Goal: Information Seeking & Learning: Learn about a topic

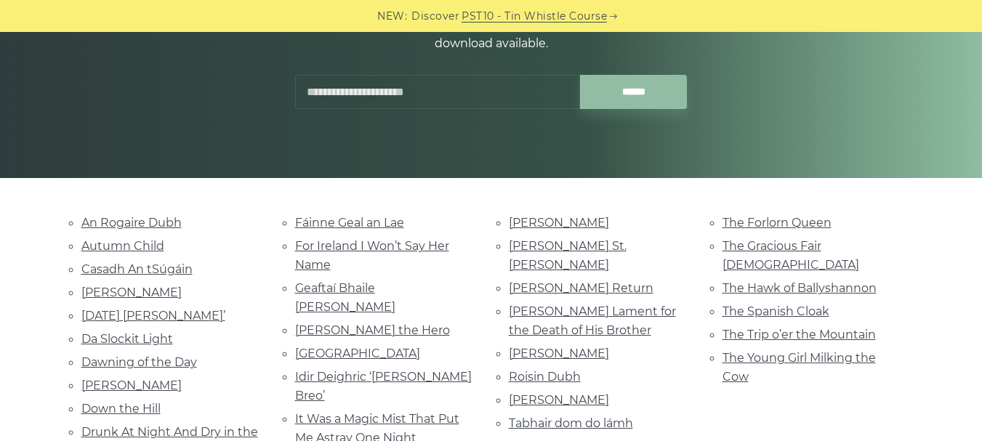
scroll to position [205, 0]
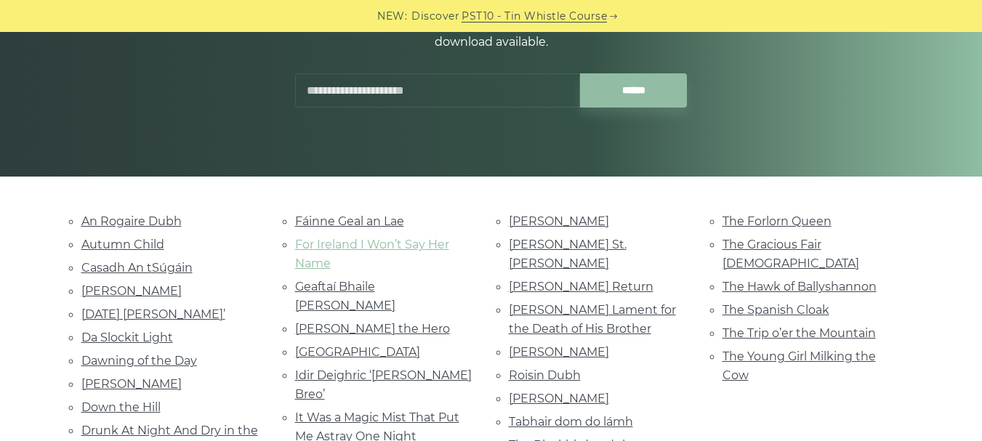
click at [405, 244] on link "For Ireland I Won’t Say Her Name" at bounding box center [372, 254] width 154 height 33
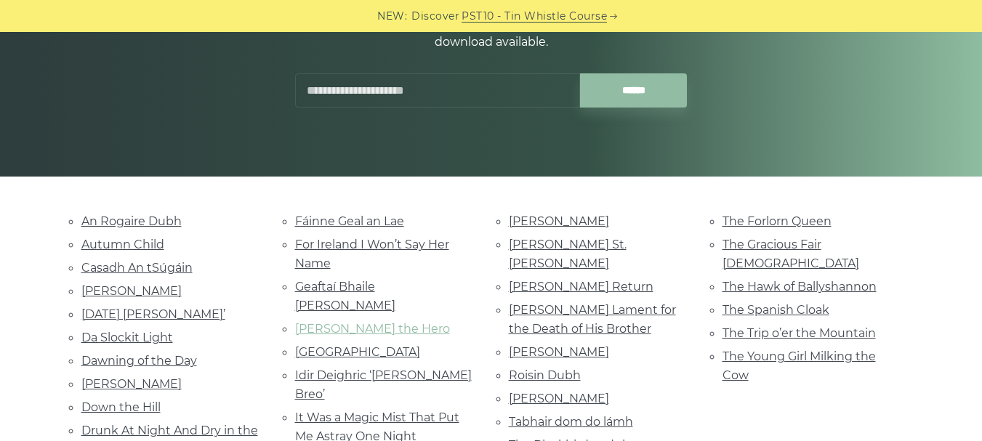
click at [316, 322] on link "Hector the Hero" at bounding box center [372, 329] width 155 height 14
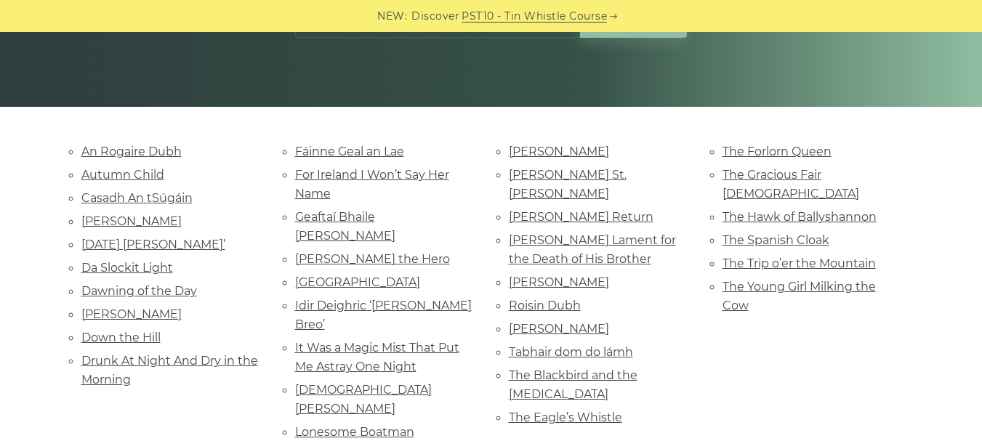
scroll to position [277, 0]
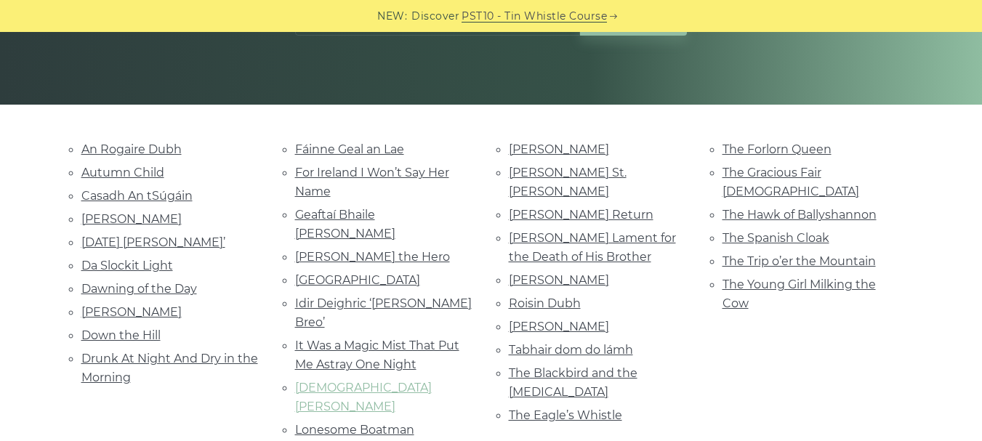
click at [342, 381] on link "Lady Iveagh" at bounding box center [363, 397] width 137 height 33
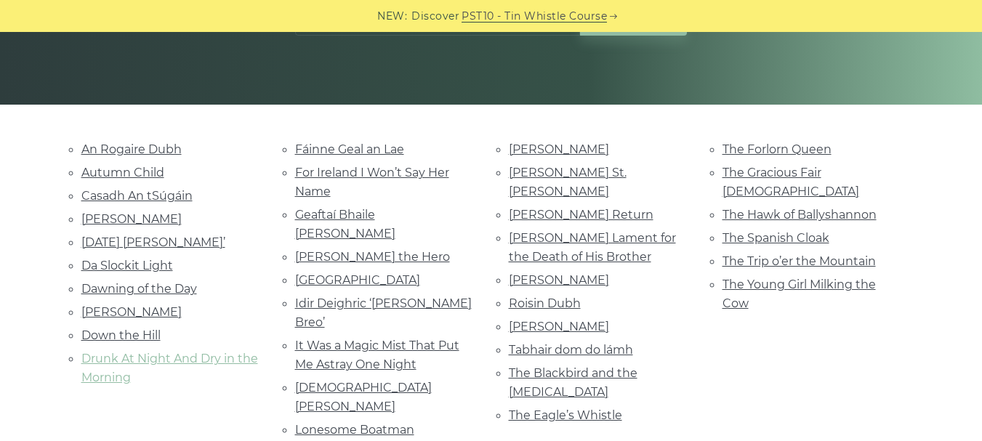
click at [165, 359] on link "Drunk At Night And Dry in the Morning" at bounding box center [169, 368] width 177 height 33
click at [161, 333] on li "Down the Hill" at bounding box center [170, 336] width 179 height 20
click at [147, 334] on link "Down the Hill" at bounding box center [120, 335] width 79 height 14
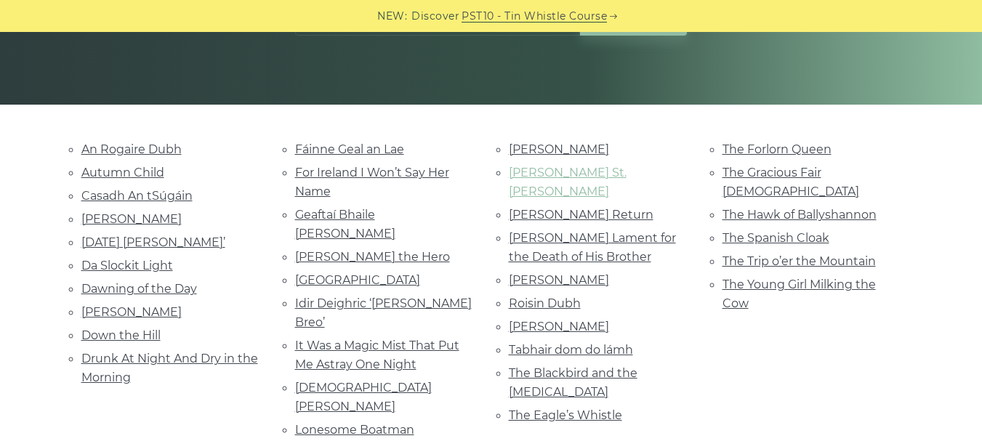
click at [547, 177] on link "Molly St. George" at bounding box center [568, 182] width 118 height 33
click at [535, 150] on link "[PERSON_NAME]" at bounding box center [559, 149] width 100 height 14
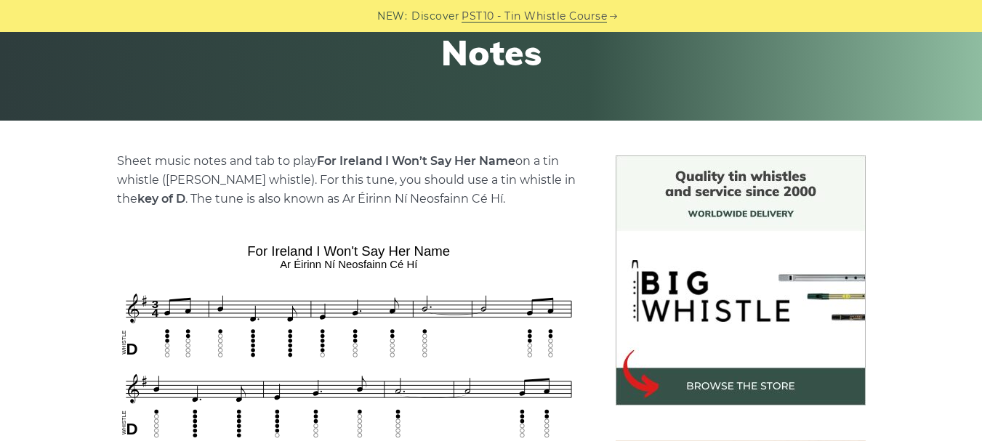
scroll to position [266, 0]
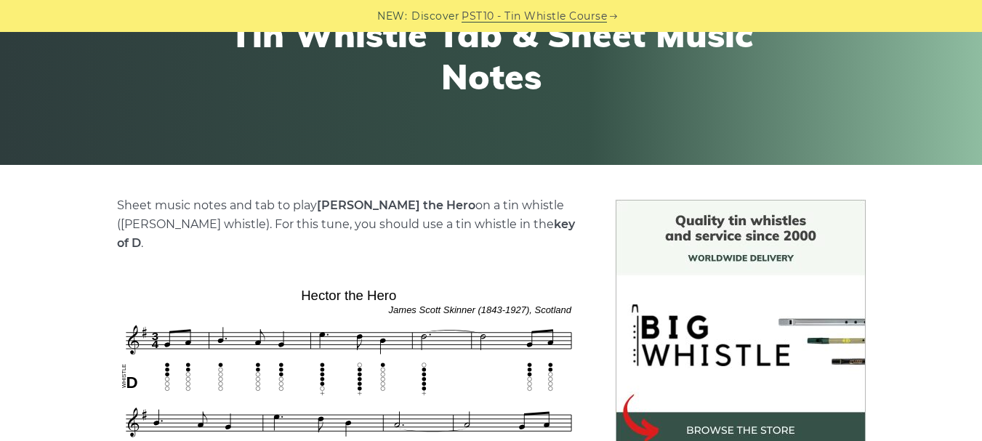
scroll to position [226, 0]
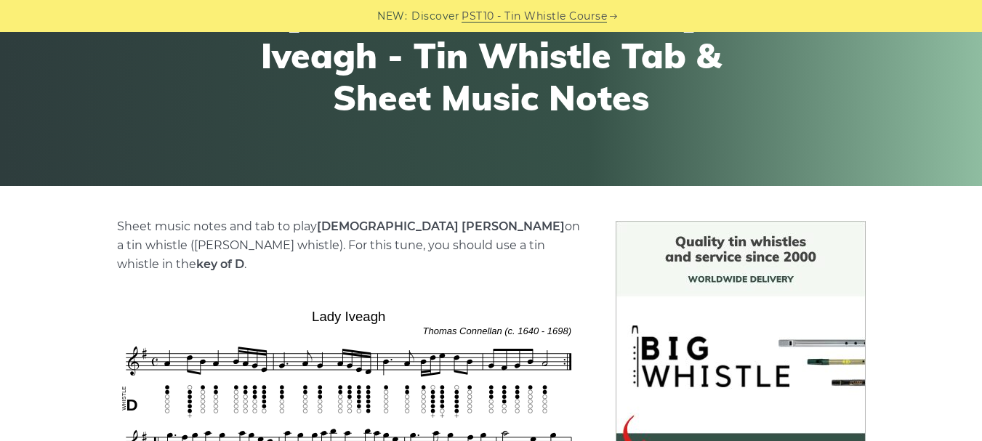
scroll to position [196, 0]
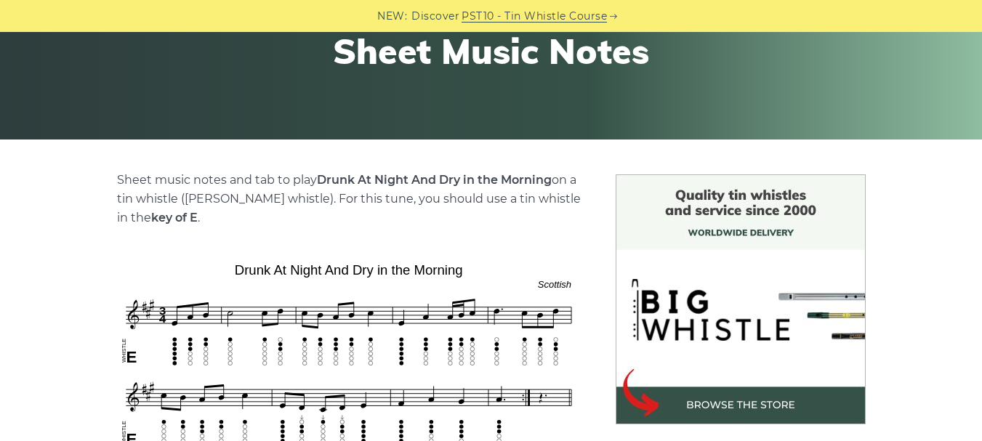
scroll to position [248, 0]
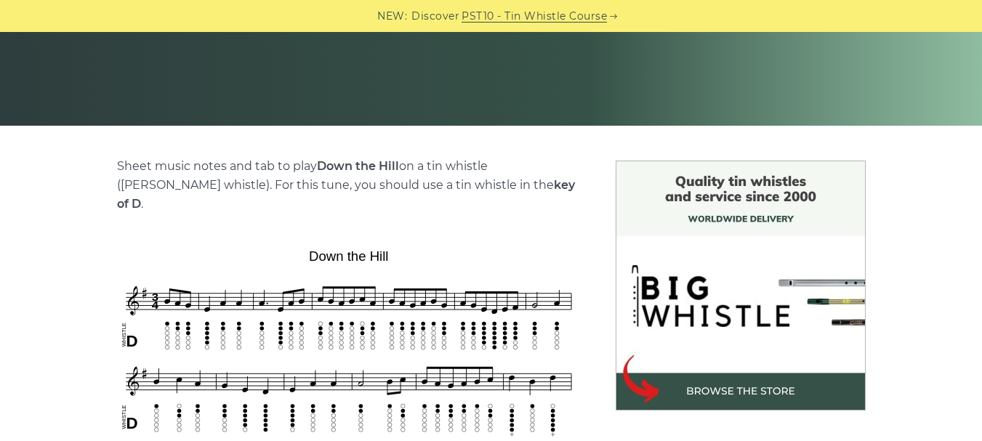
scroll to position [259, 0]
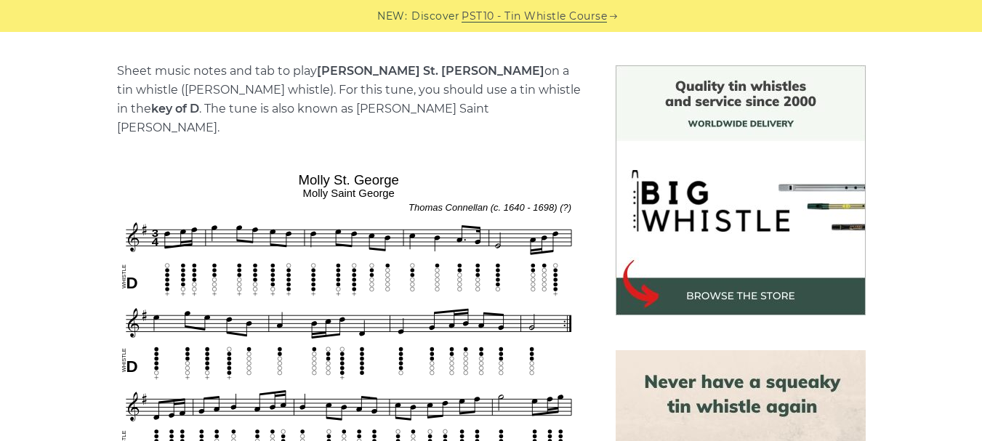
scroll to position [319, 0]
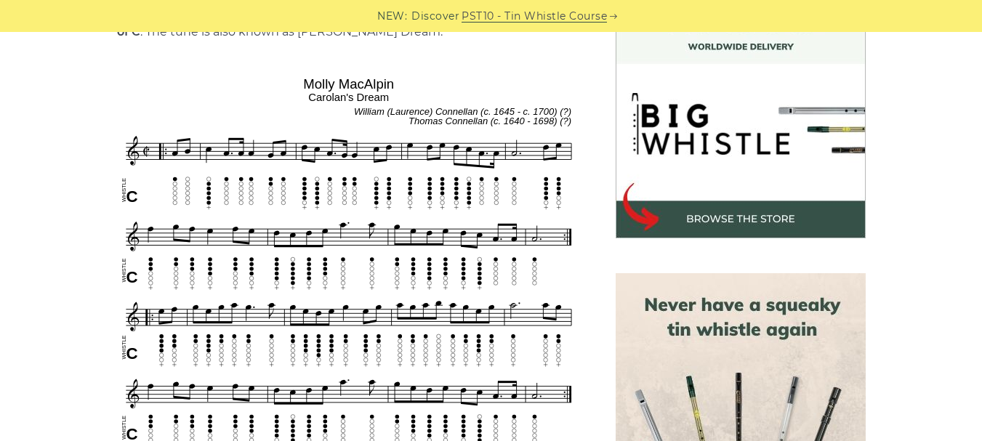
scroll to position [429, 0]
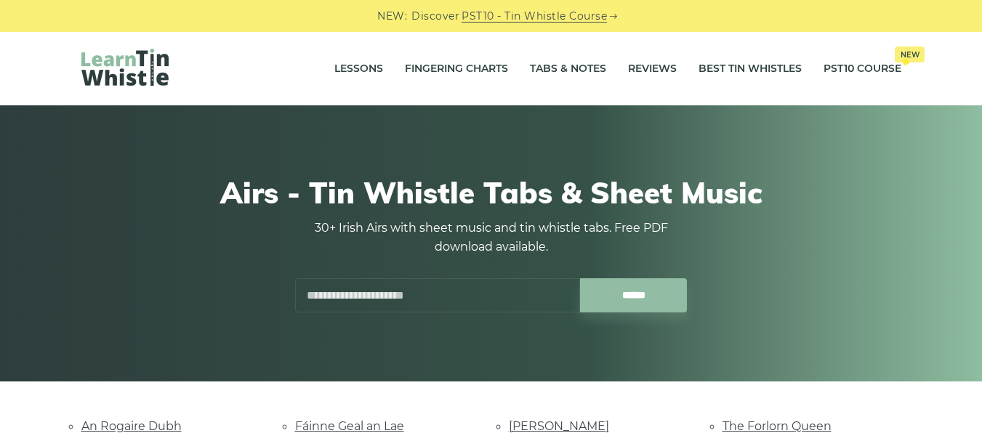
scroll to position [77, 0]
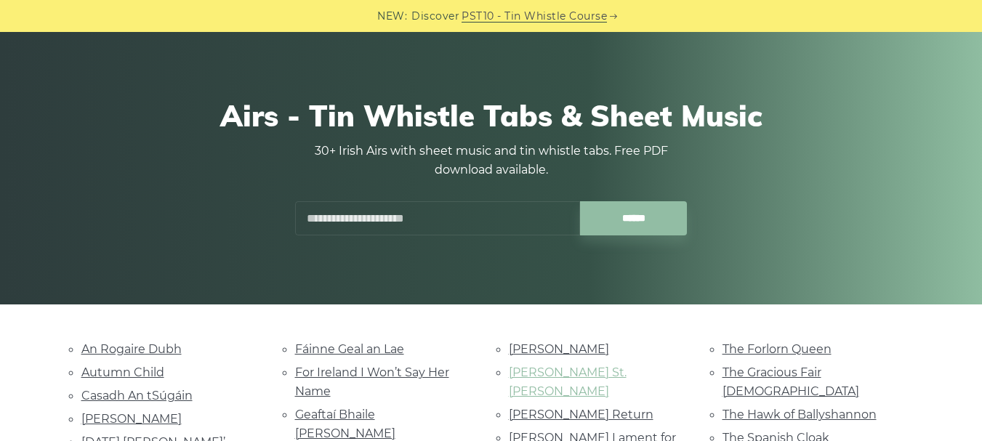
click at [542, 372] on link "[PERSON_NAME] St. [PERSON_NAME]" at bounding box center [568, 381] width 118 height 33
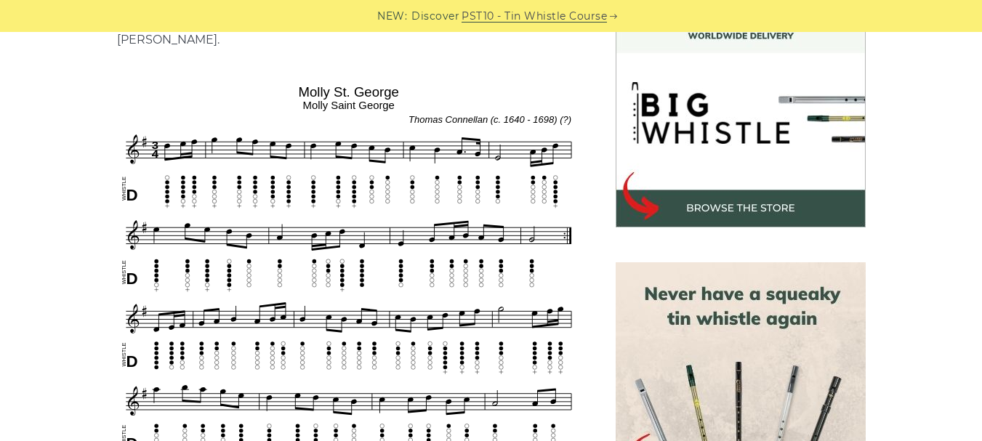
scroll to position [477, 0]
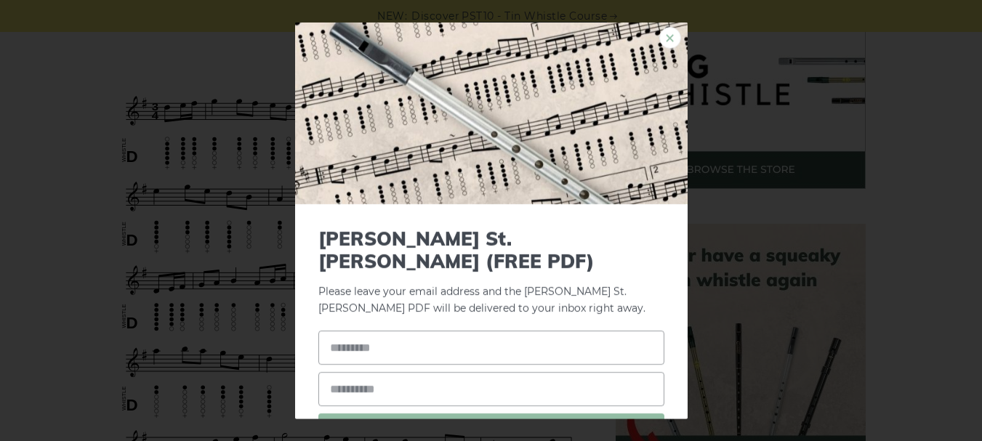
drag, startPoint x: 253, startPoint y: 323, endPoint x: 661, endPoint y: 37, distance: 498.3
click at [661, 37] on link "×" at bounding box center [670, 37] width 22 height 22
drag, startPoint x: 315, startPoint y: 216, endPoint x: 174, endPoint y: 227, distance: 140.7
click at [174, 227] on div "× Molly St. George (FREE PDF) Please leave your email address and the Molly St.…" at bounding box center [491, 220] width 982 height 441
click at [659, 37] on link "×" at bounding box center [670, 37] width 22 height 22
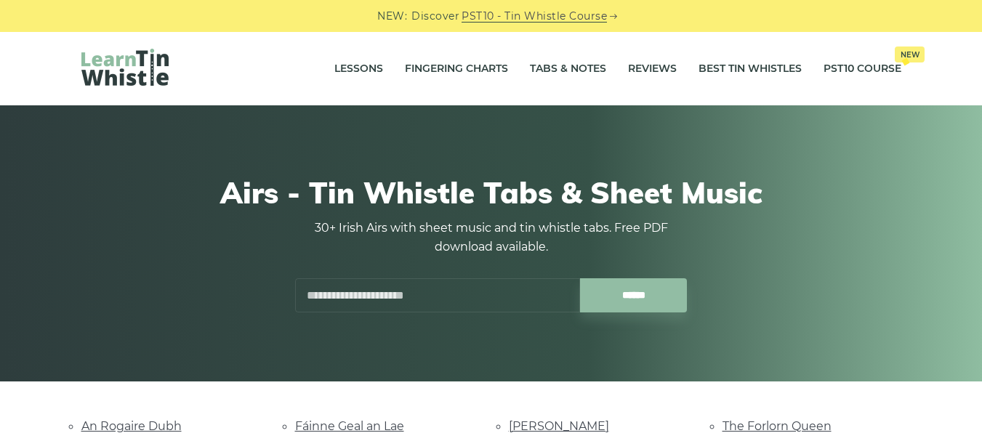
scroll to position [60, 0]
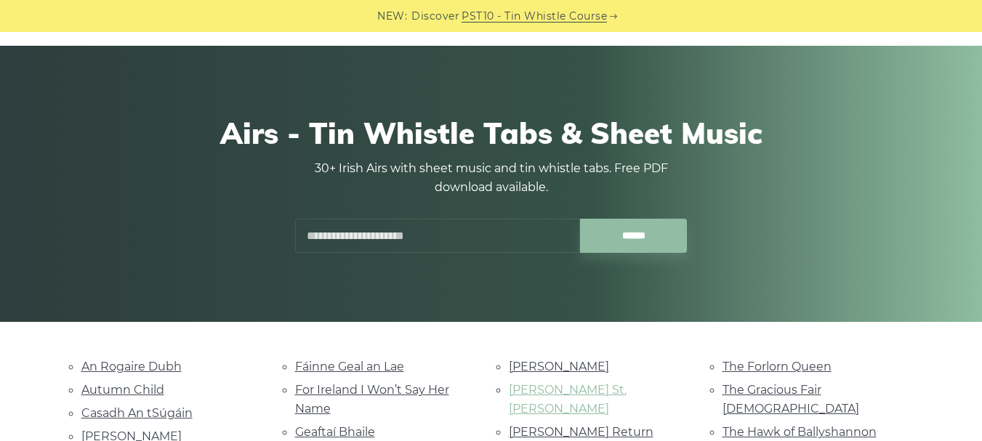
click at [531, 387] on link "Molly St. George" at bounding box center [568, 399] width 118 height 33
click at [126, 362] on link "An Rogaire Dubh" at bounding box center [131, 367] width 100 height 14
click at [124, 389] on link "Autumn Child" at bounding box center [122, 390] width 83 height 14
click at [150, 411] on link "Casadh An tSúgáin" at bounding box center [136, 413] width 111 height 14
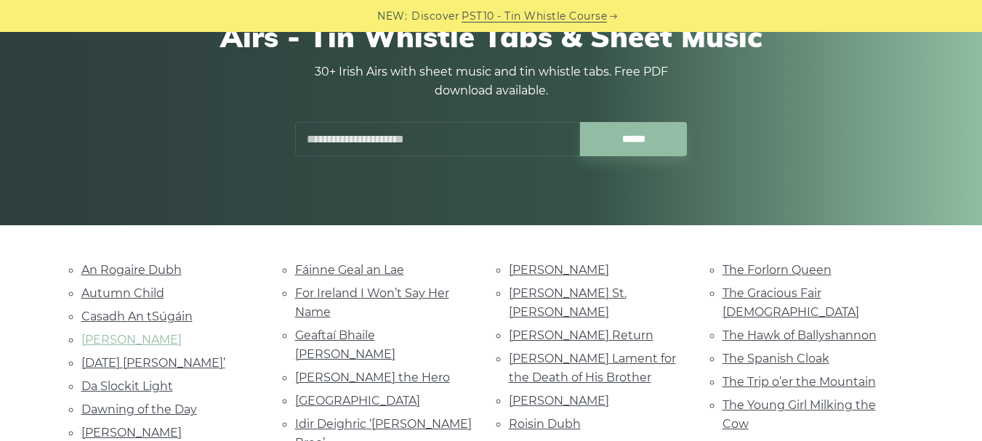
click at [121, 334] on link "Celia Connellan" at bounding box center [131, 340] width 100 height 14
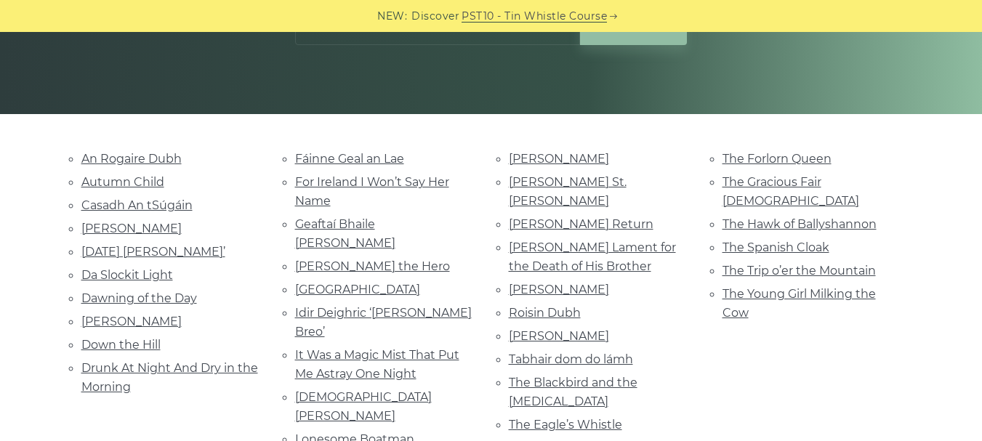
scroll to position [275, 0]
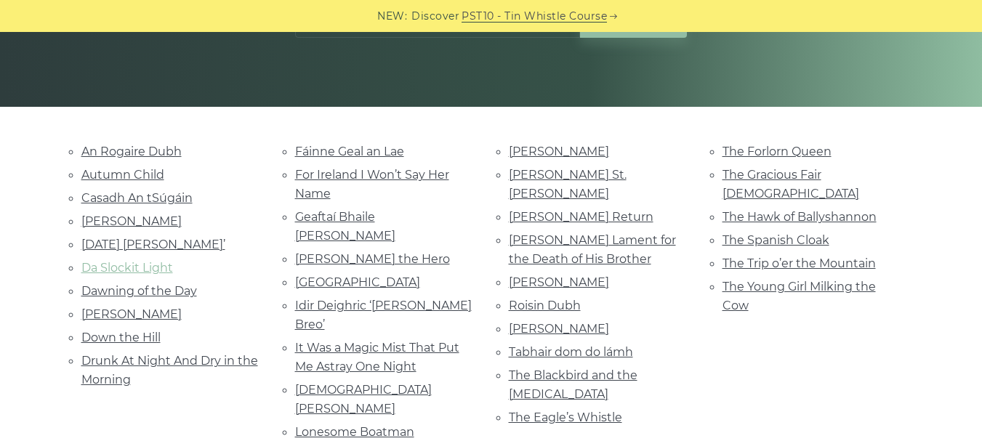
click at [134, 272] on link "Da Slockit Light" at bounding box center [127, 268] width 92 height 14
click at [117, 315] on link "Dermot O’Dowd" at bounding box center [131, 314] width 100 height 14
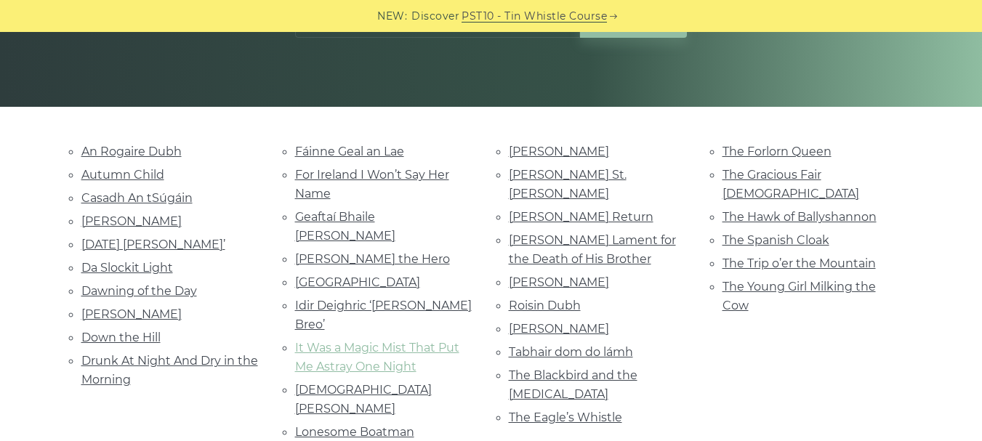
click at [360, 341] on link "It Was a Magic Mist That Put Me Astray One Night" at bounding box center [377, 357] width 164 height 33
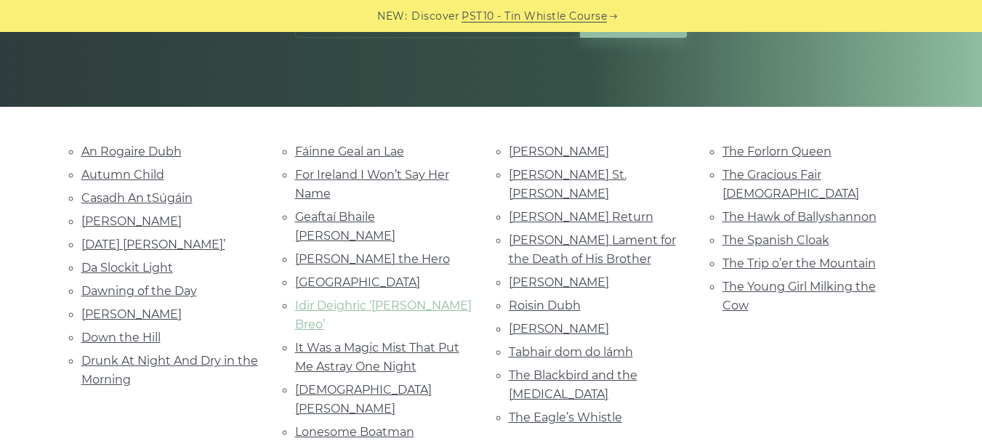
click at [323, 299] on link "Idir Deighric ‘gus Breo’" at bounding box center [383, 315] width 177 height 33
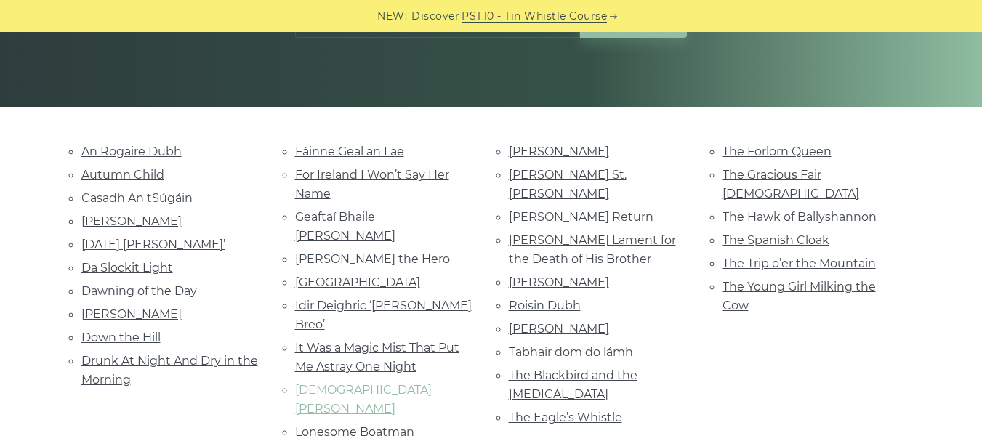
click at [343, 383] on link "Lady Iveagh" at bounding box center [363, 399] width 137 height 33
click at [328, 275] on link "Huntingtone Castle" at bounding box center [357, 282] width 125 height 14
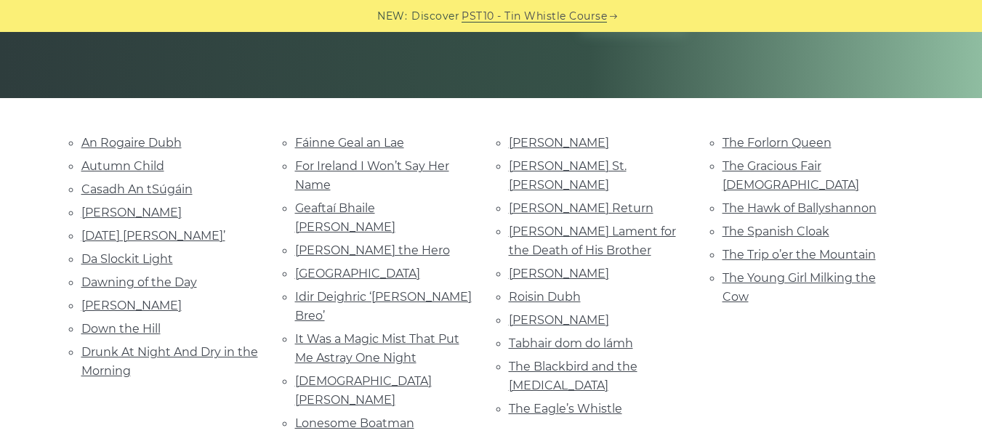
scroll to position [285, 0]
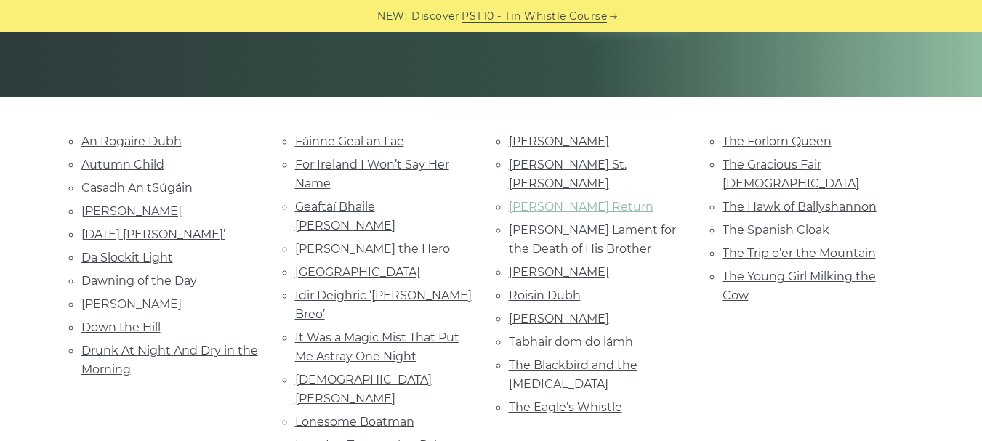
click at [539, 200] on link "Moran’s Return" at bounding box center [581, 207] width 145 height 14
click at [544, 288] on link "Roisin Dubh" at bounding box center [545, 295] width 72 height 14
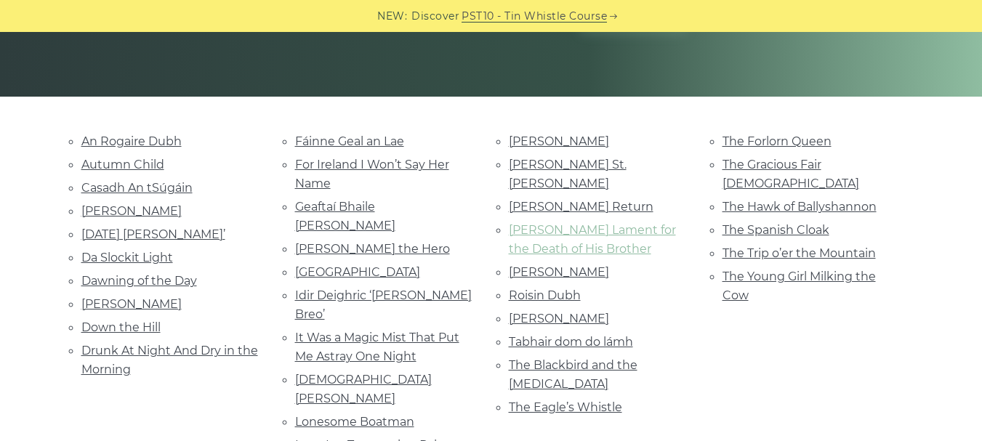
click at [517, 223] on link "Nathaniel Gow’s Lament for the Death of His Brother" at bounding box center [592, 239] width 167 height 33
click at [536, 265] on link "Planxty Davis" at bounding box center [559, 272] width 100 height 14
click at [532, 288] on link "Roisin Dubh" at bounding box center [545, 295] width 72 height 14
click at [539, 312] on link "Roslyn Castle" at bounding box center [559, 319] width 100 height 14
click at [557, 335] on link "Tabhair dom do lámh" at bounding box center [571, 342] width 124 height 14
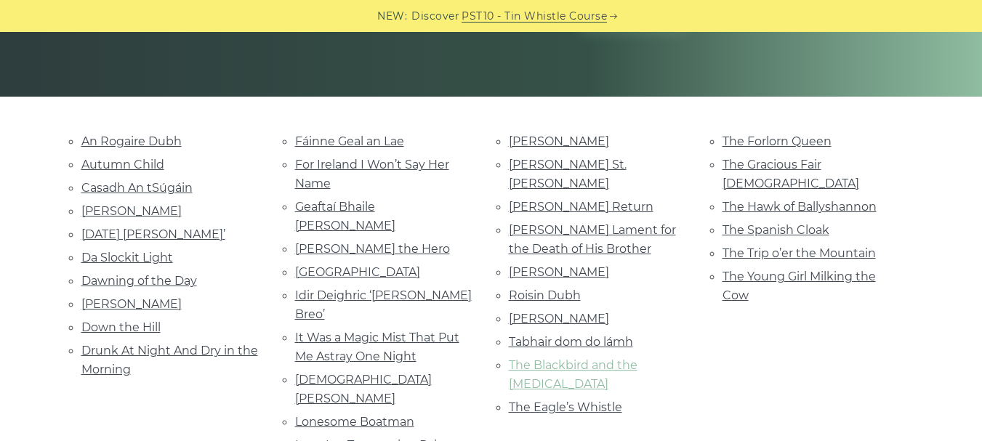
click at [586, 358] on link "The Blackbird and the Thrush" at bounding box center [573, 374] width 129 height 33
click at [609, 400] on link "The Eagle’s Whistle" at bounding box center [565, 407] width 113 height 14
click at [756, 142] on link "The Forlorn Queen" at bounding box center [776, 141] width 109 height 14
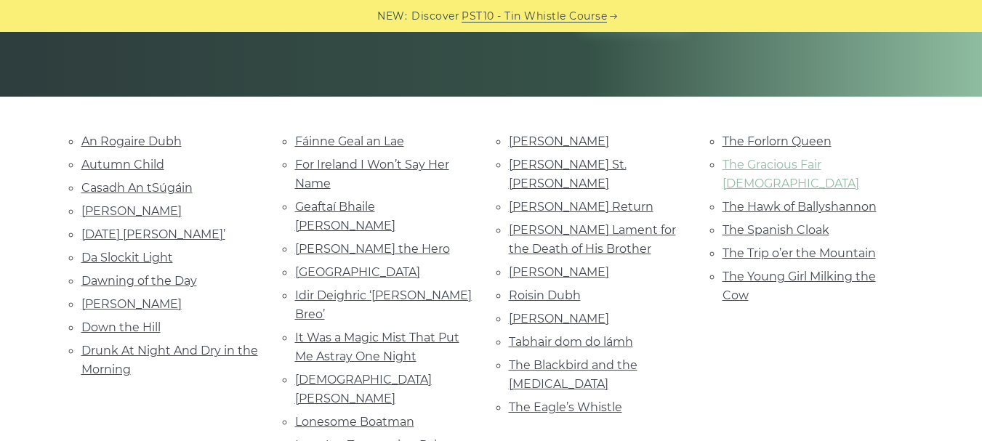
click at [757, 163] on link "The Gracious Fair Lady" at bounding box center [790, 174] width 137 height 33
click at [765, 200] on link "The Hawk of Ballyshannon" at bounding box center [799, 207] width 154 height 14
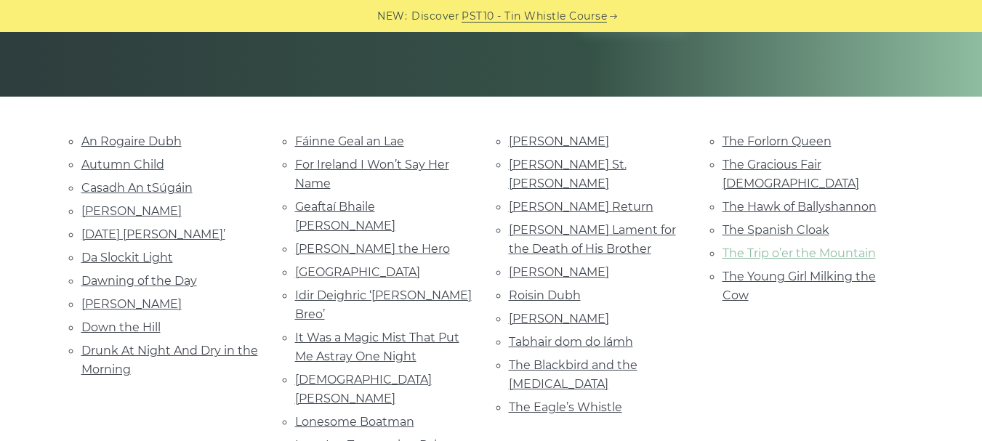
click at [747, 246] on link "The Trip o’er the Mountain" at bounding box center [798, 253] width 153 height 14
click at [754, 270] on link "The Young Girl Milking the Cow" at bounding box center [798, 286] width 153 height 33
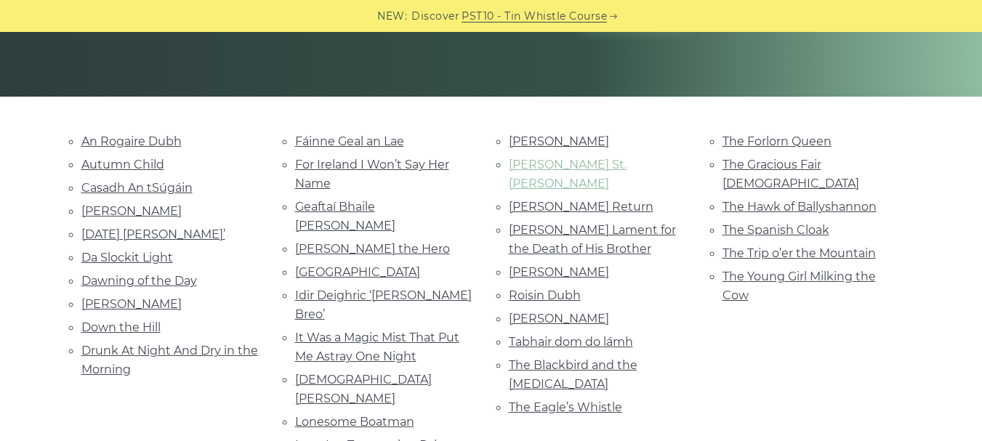
click at [530, 161] on link "[PERSON_NAME] St. [PERSON_NAME]" at bounding box center [568, 174] width 118 height 33
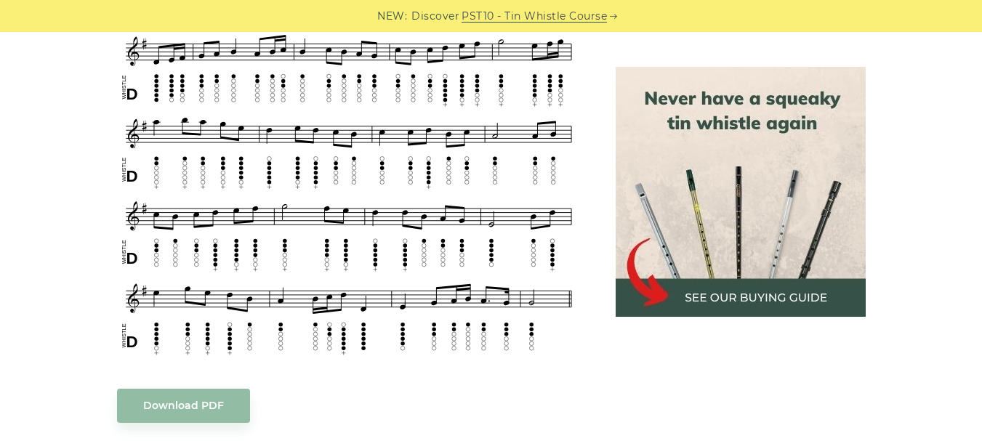
scroll to position [708, 0]
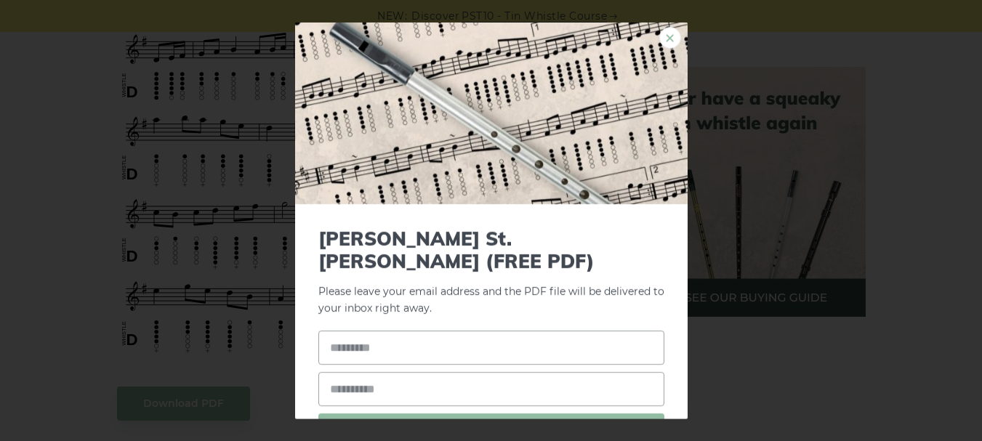
click at [660, 41] on link "×" at bounding box center [670, 37] width 22 height 22
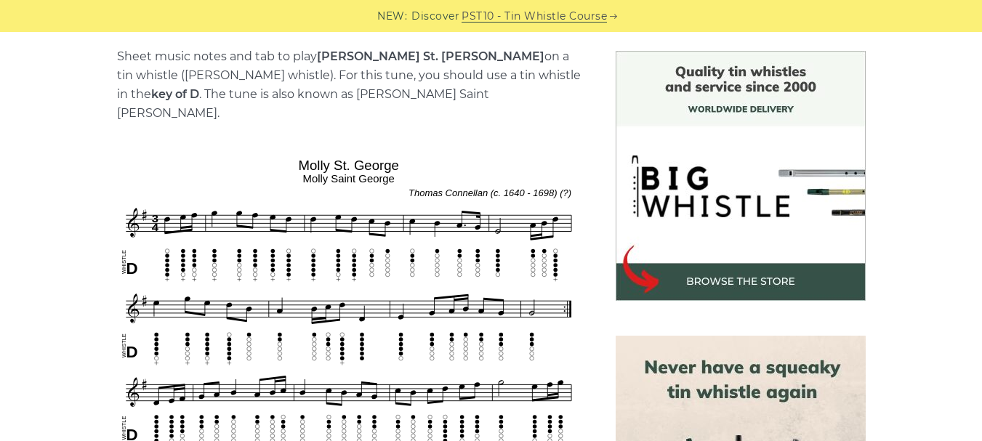
scroll to position [362, 0]
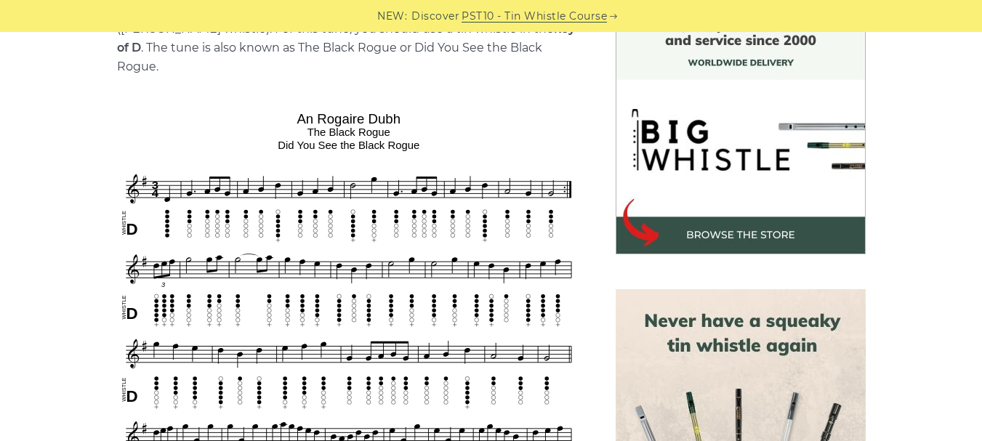
scroll to position [419, 0]
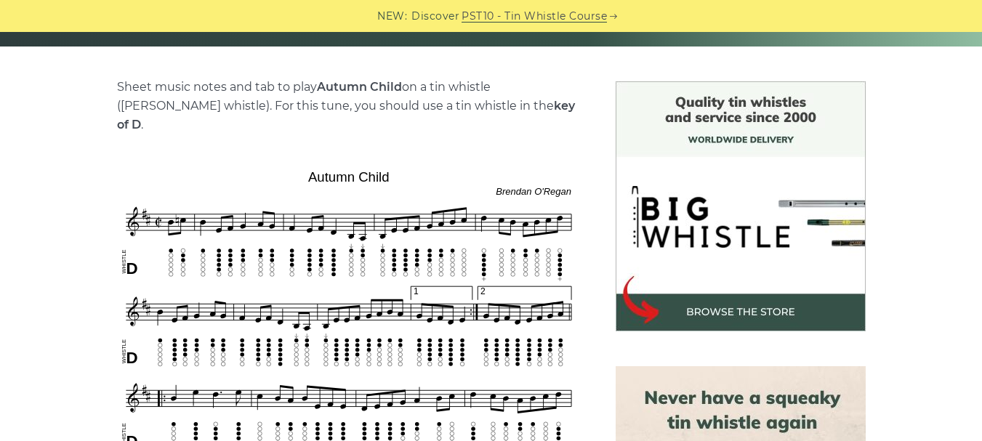
scroll to position [336, 0]
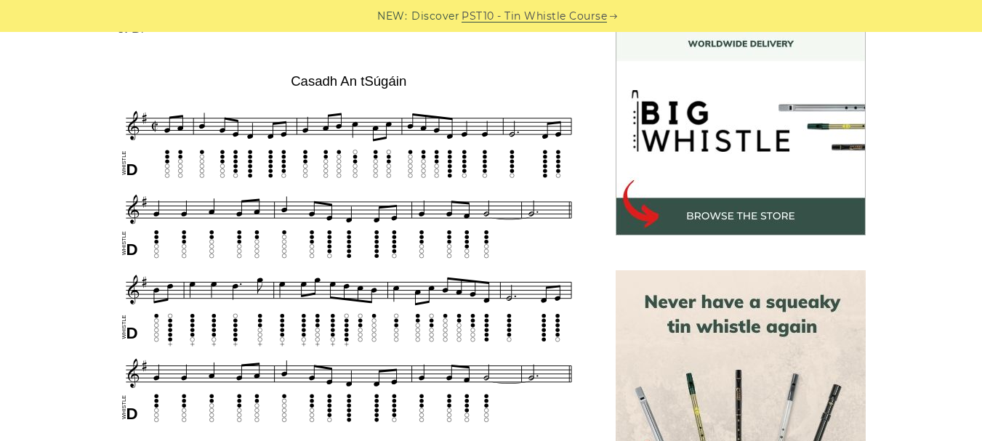
scroll to position [433, 0]
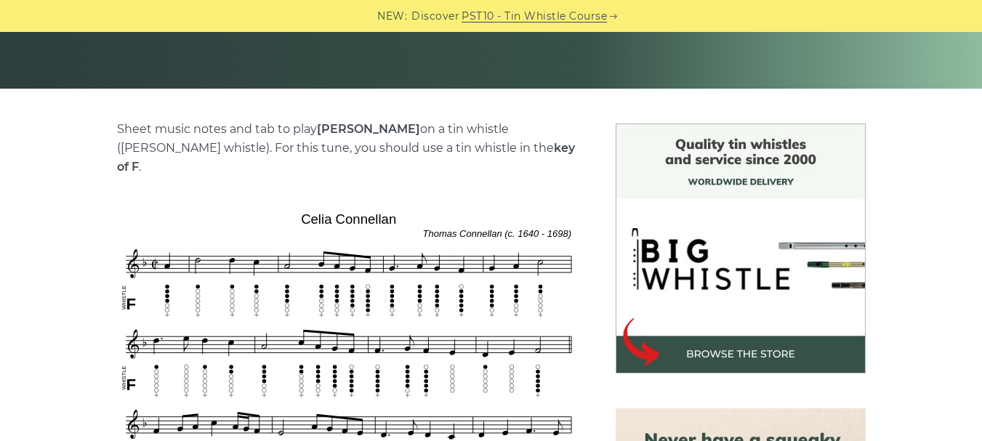
scroll to position [387, 0]
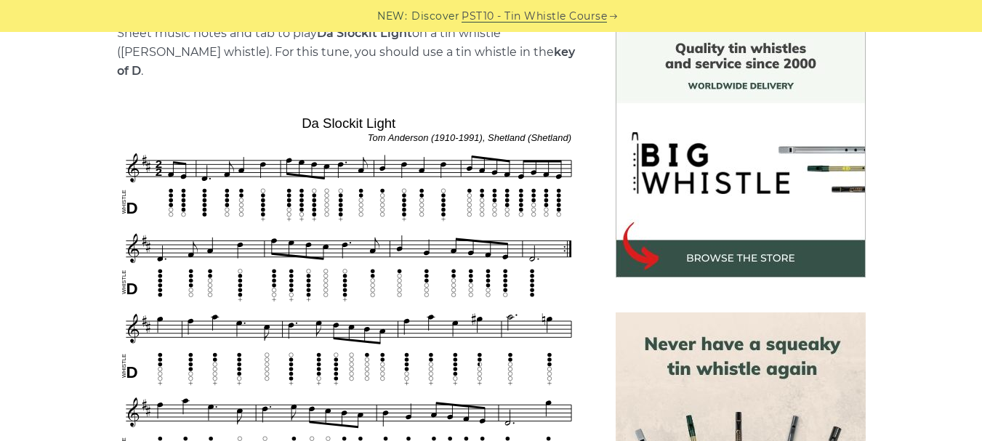
scroll to position [437, 0]
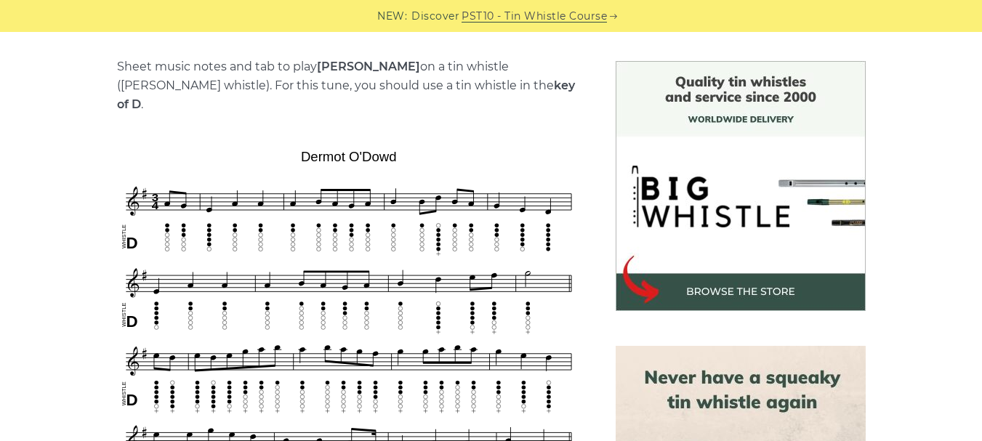
scroll to position [437, 0]
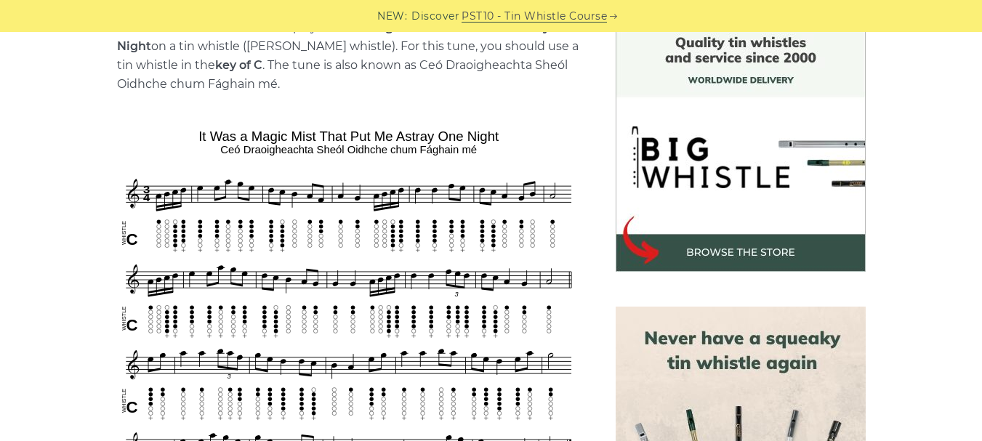
scroll to position [412, 0]
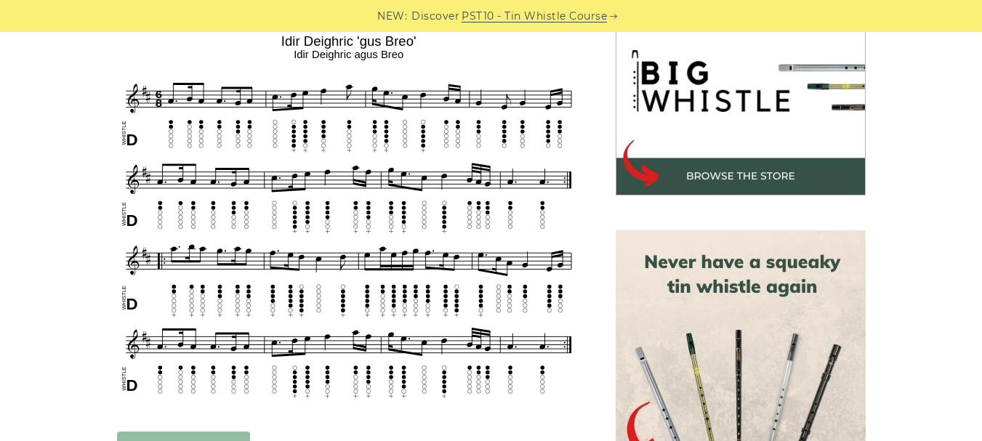
scroll to position [486, 0]
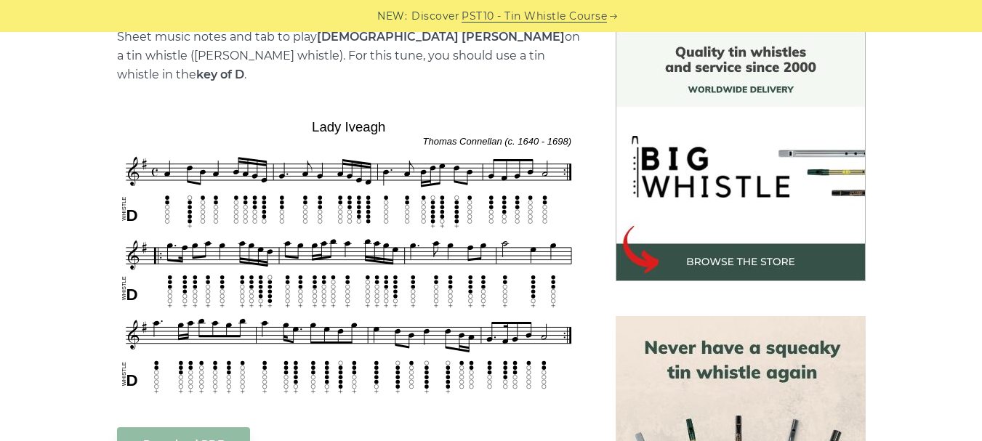
scroll to position [388, 0]
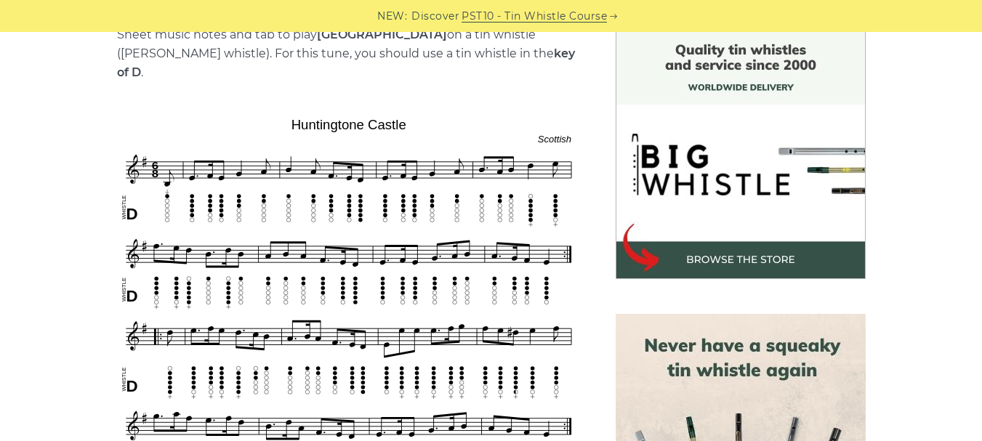
scroll to position [396, 0]
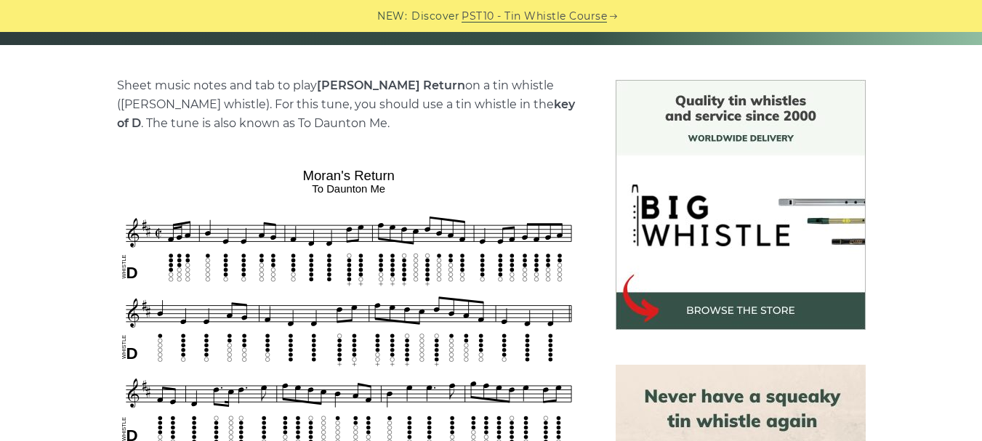
scroll to position [348, 0]
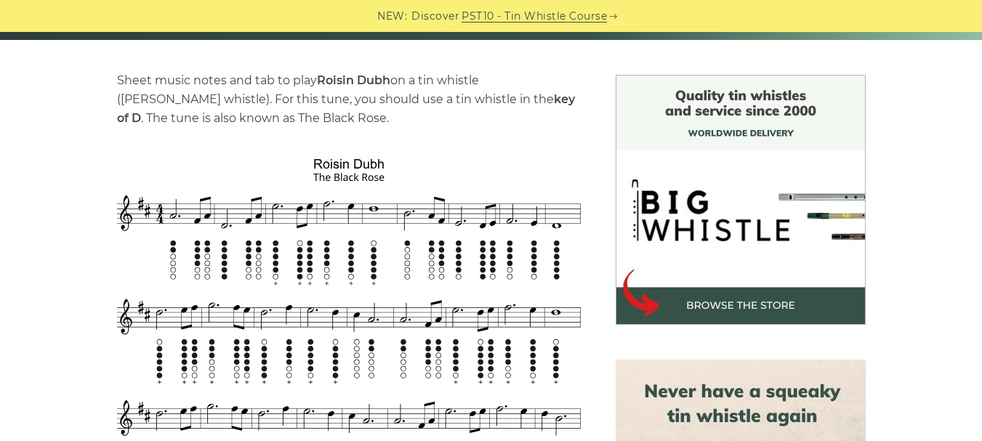
scroll to position [420, 0]
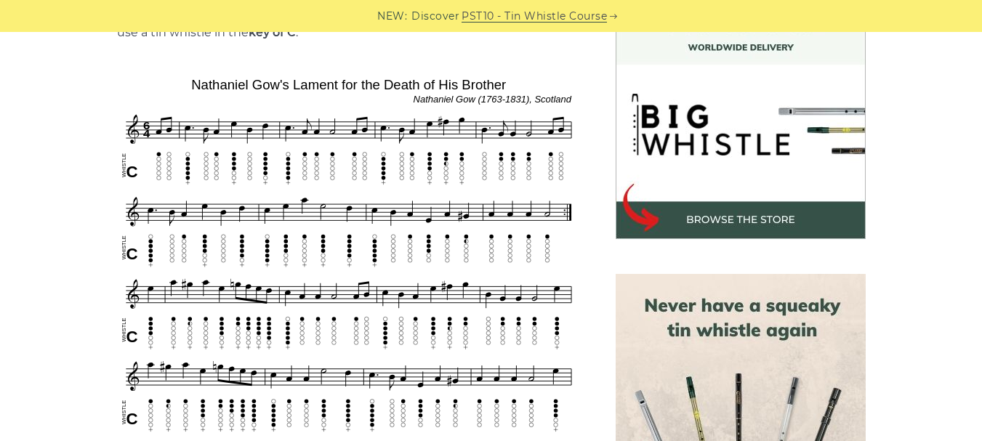
scroll to position [538, 0]
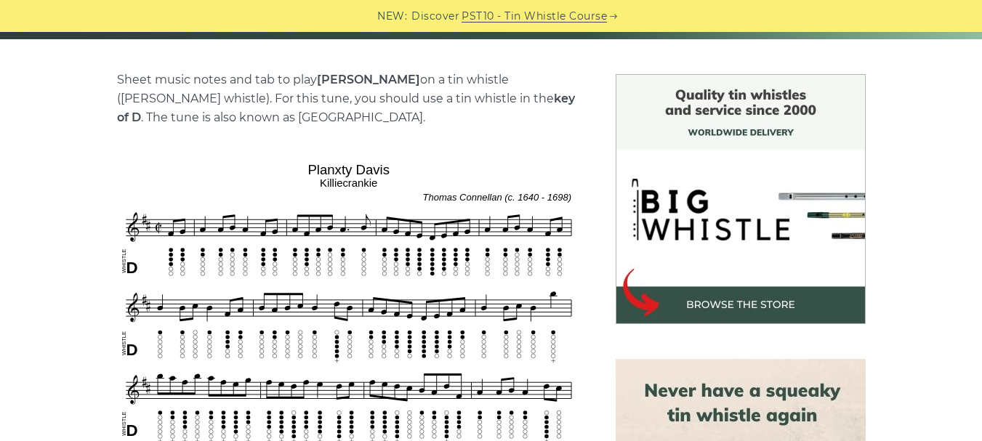
scroll to position [347, 0]
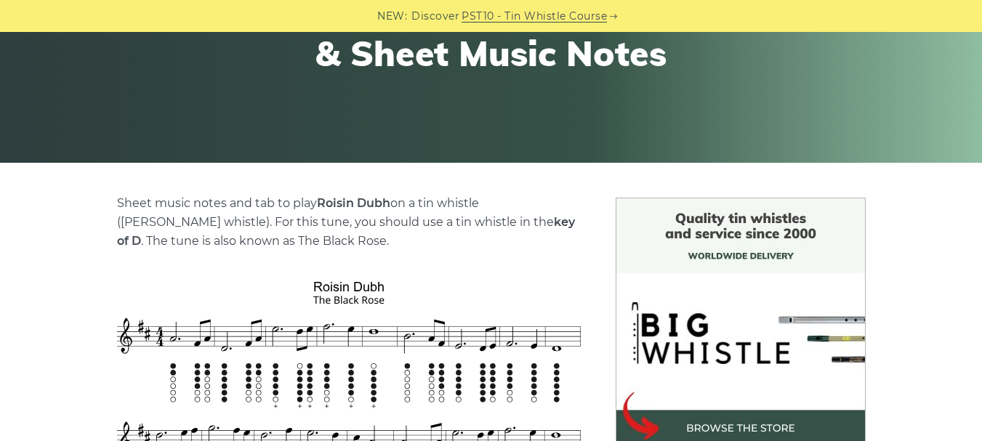
scroll to position [219, 0]
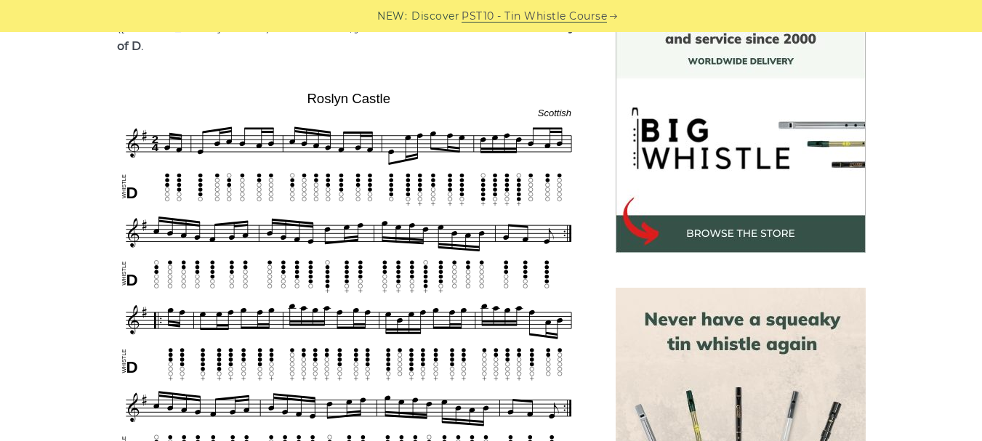
scroll to position [420, 0]
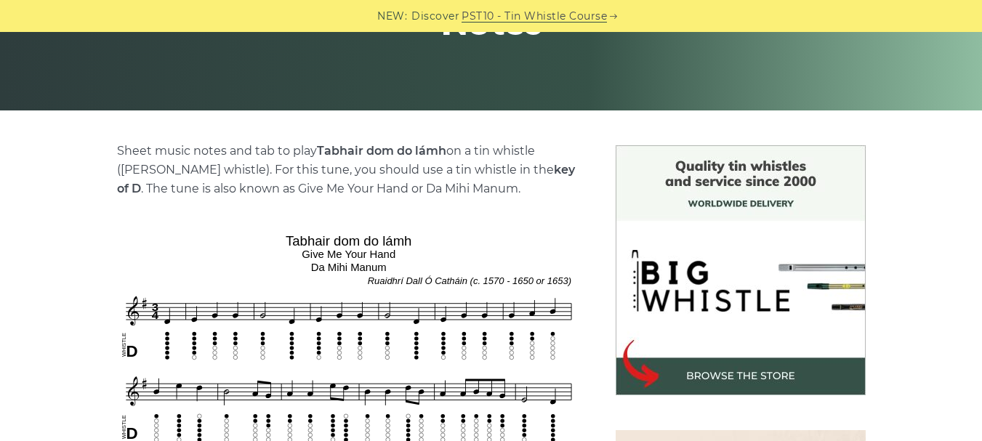
scroll to position [326, 0]
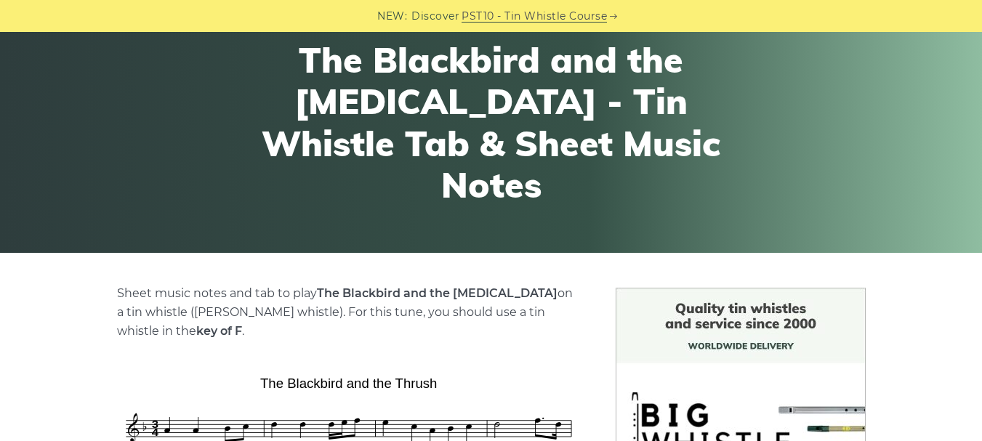
scroll to position [259, 0]
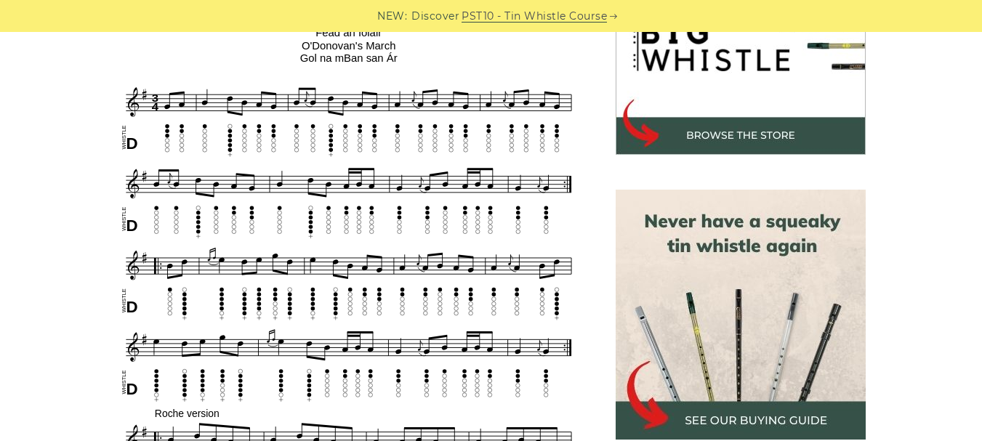
scroll to position [514, 0]
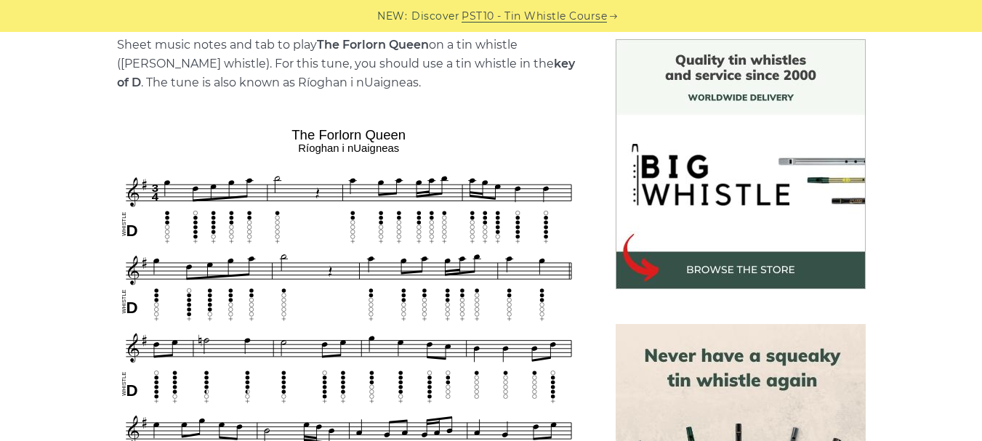
scroll to position [445, 0]
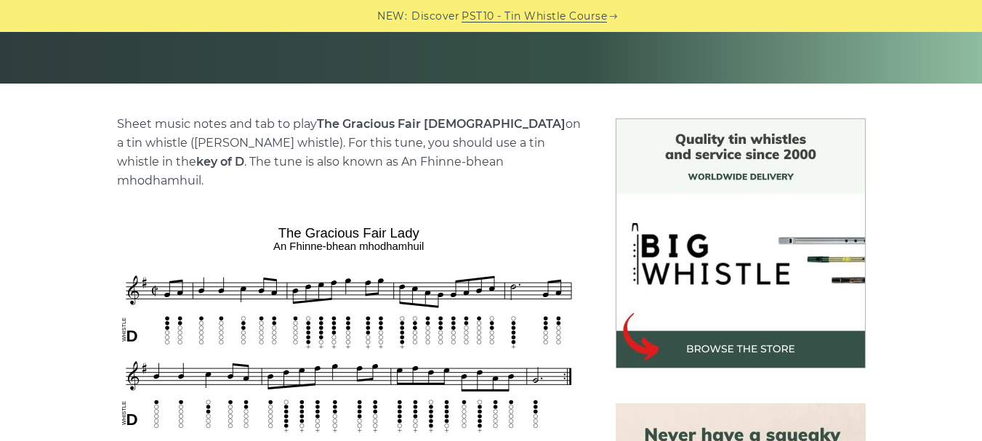
scroll to position [389, 0]
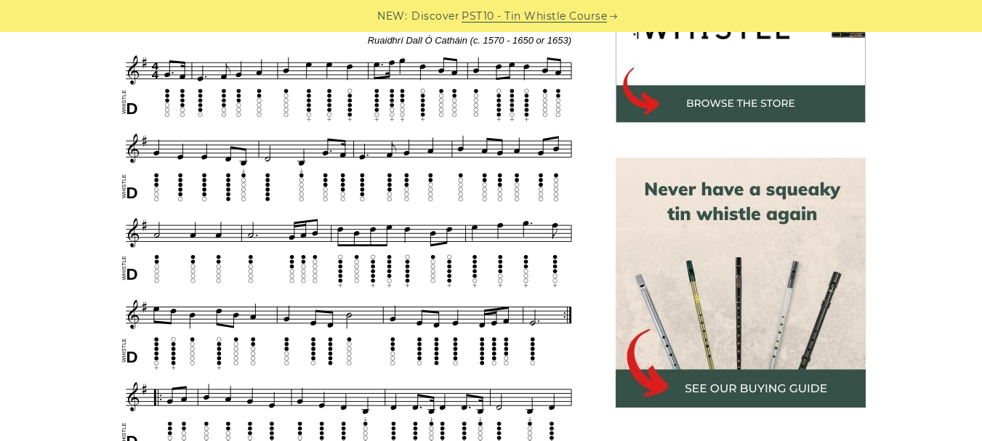
scroll to position [553, 0]
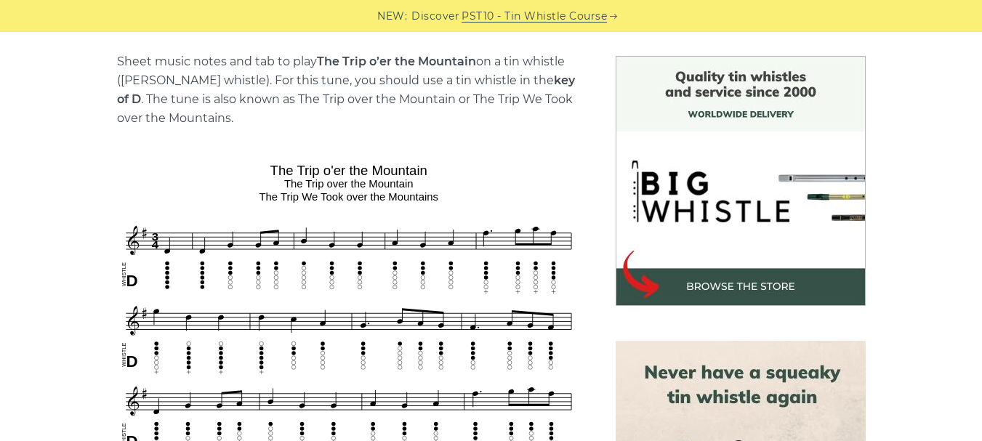
scroll to position [366, 0]
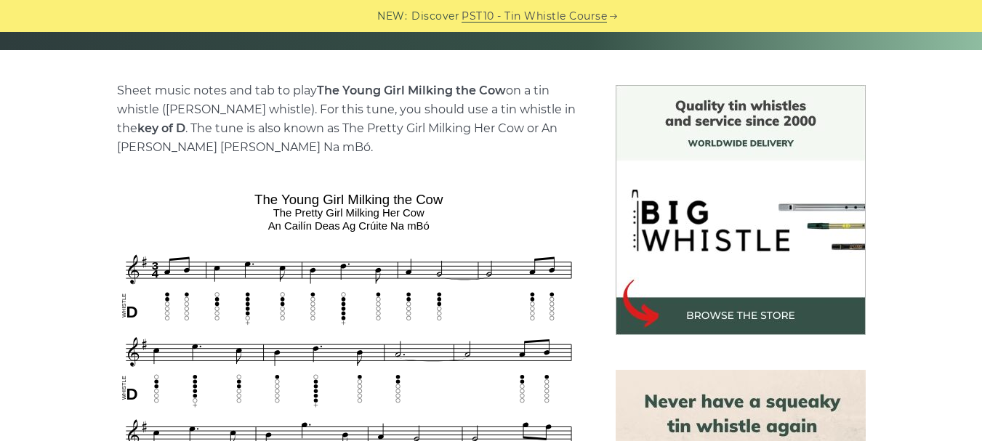
scroll to position [337, 0]
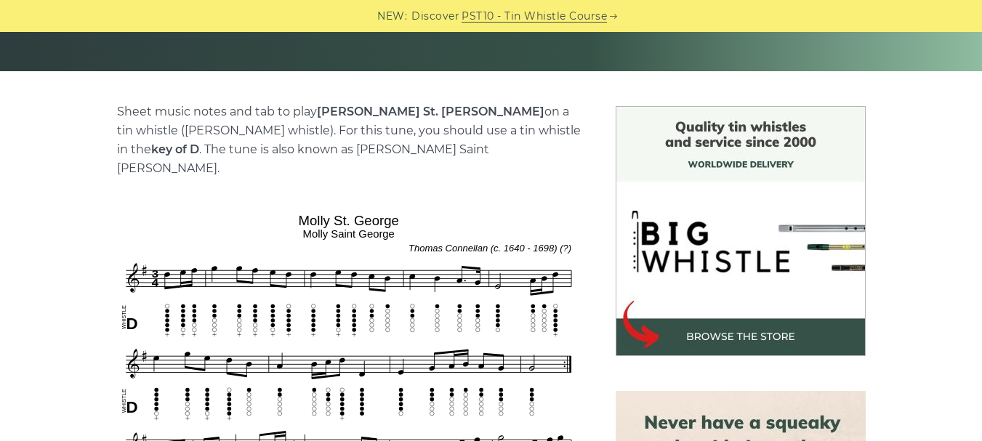
scroll to position [384, 0]
